Goal: Communication & Community: Connect with others

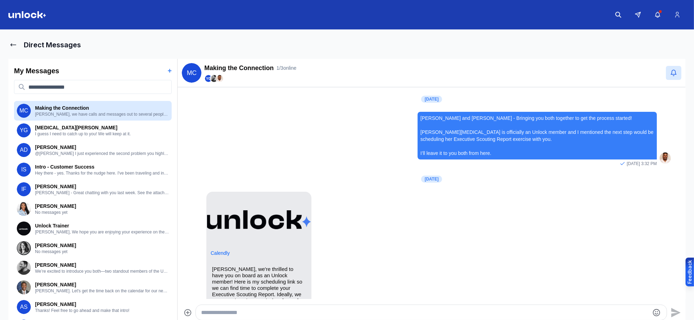
scroll to position [281, 0]
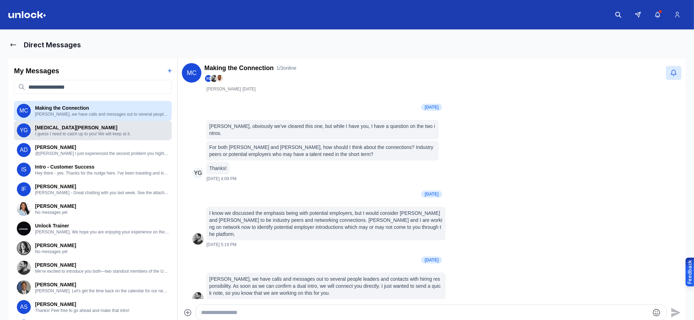
click at [76, 128] on p "[MEDICAL_DATA][PERSON_NAME]" at bounding box center [102, 127] width 134 height 7
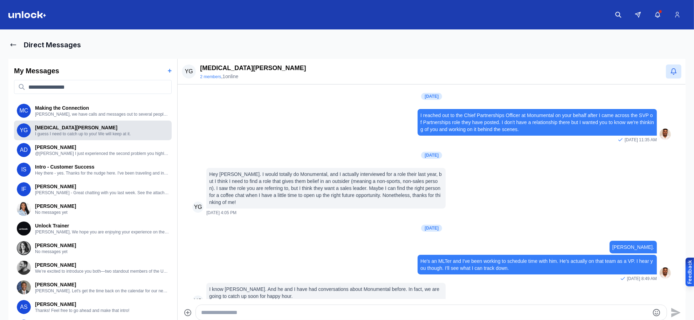
scroll to position [46, 0]
